Goal: Find specific page/section: Find specific page/section

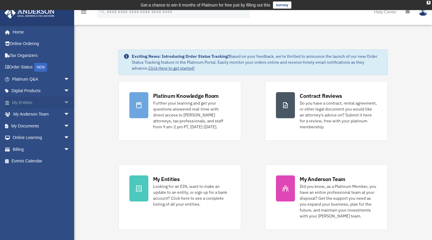
click at [55, 104] on link "My Entities arrow_drop_down" at bounding box center [41, 103] width 74 height 12
click at [64, 103] on span "arrow_drop_down" at bounding box center [70, 103] width 12 height 12
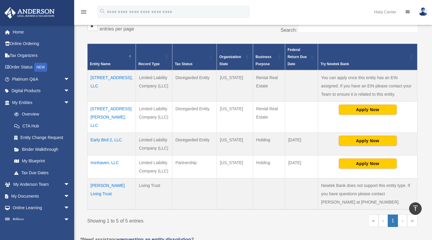
scroll to position [123, 0]
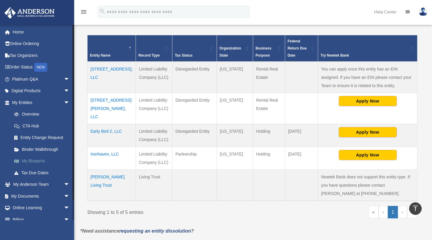
click at [32, 163] on link "My Blueprint" at bounding box center [43, 161] width 70 height 12
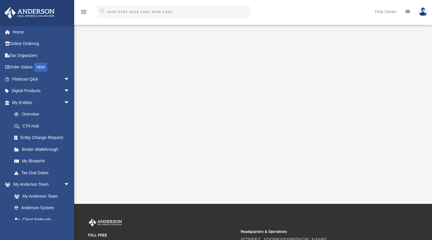
scroll to position [97, 0]
